Goal: Register for event/course

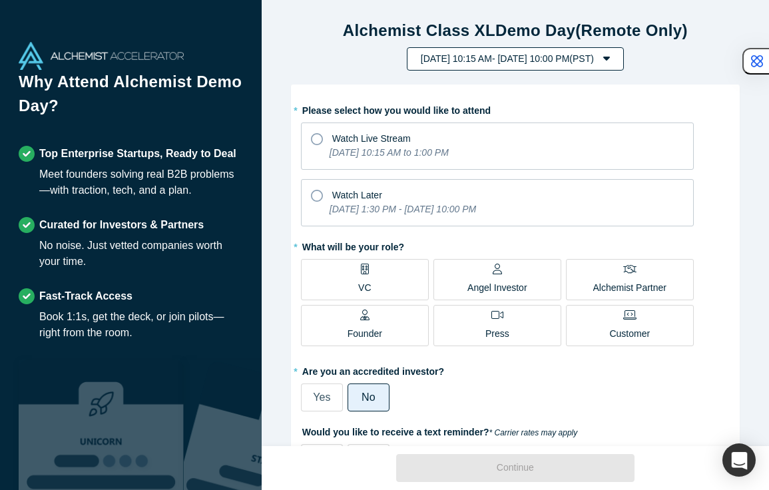
click at [426, 63] on button "[DATE] 10:15 AM - [DATE] 10:00 PM ( PST )" at bounding box center [515, 58] width 217 height 23
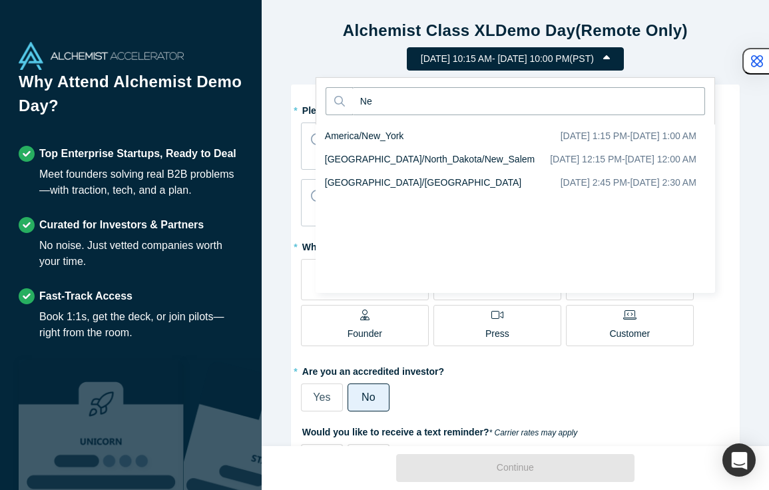
type input "N"
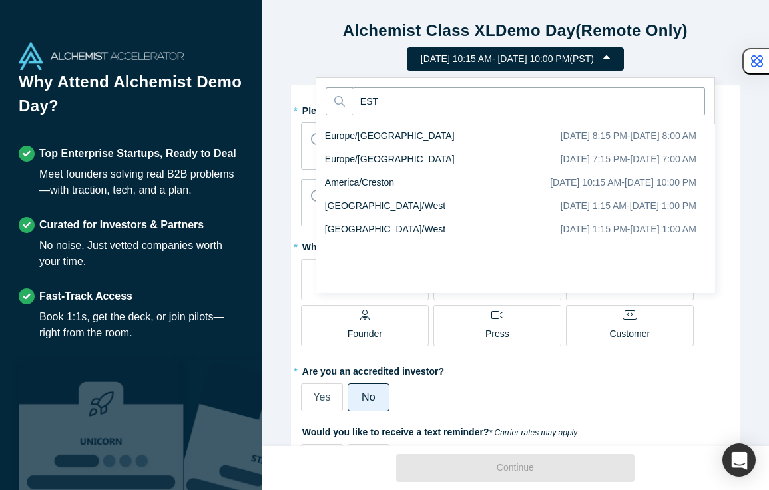
type input "EST"
click at [268, 144] on div "Alchemist Class XL Demo Day (Remote Only) [DATE] 10:15 AM - [DATE] 10:00 PM ( P…" at bounding box center [515, 223] width 507 height 446
